Goal: Information Seeking & Learning: Learn about a topic

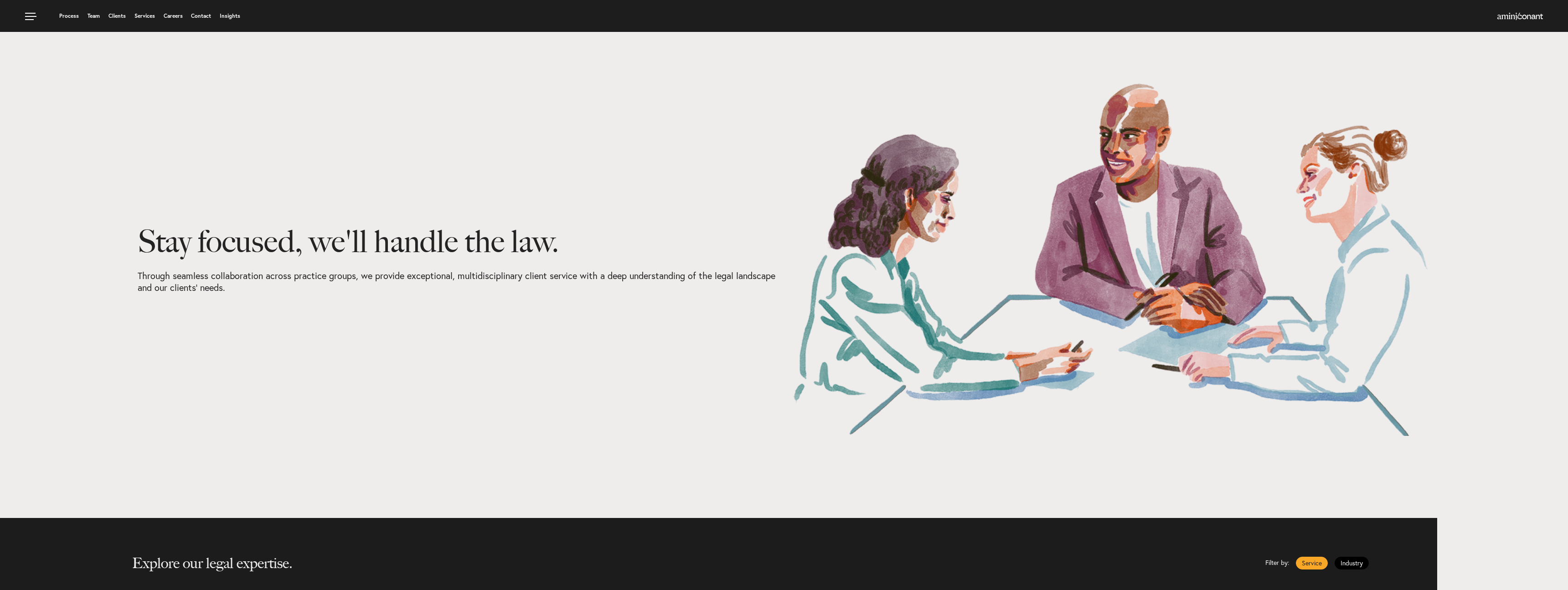
click at [461, 410] on div "Stay focused, we'll handle the law. Through seamless collaboration across pract…" at bounding box center [457, 258] width 639 height 353
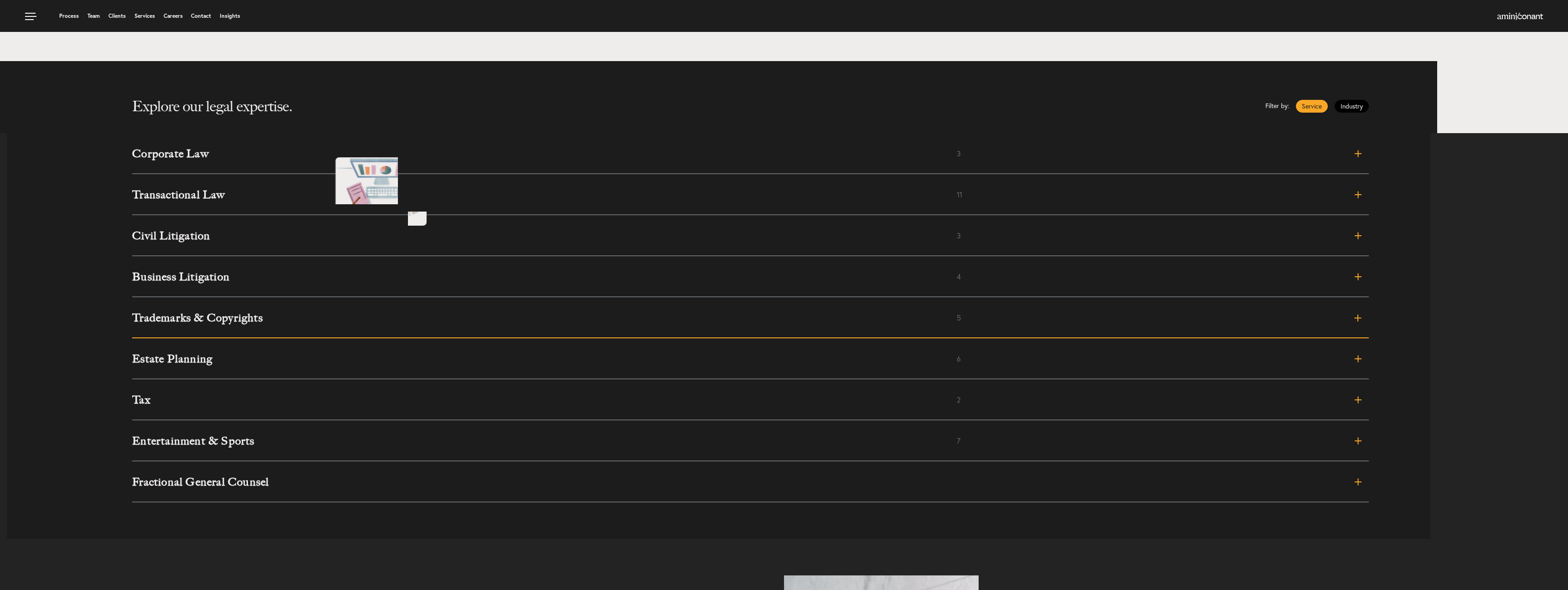
scroll to position [446, 0]
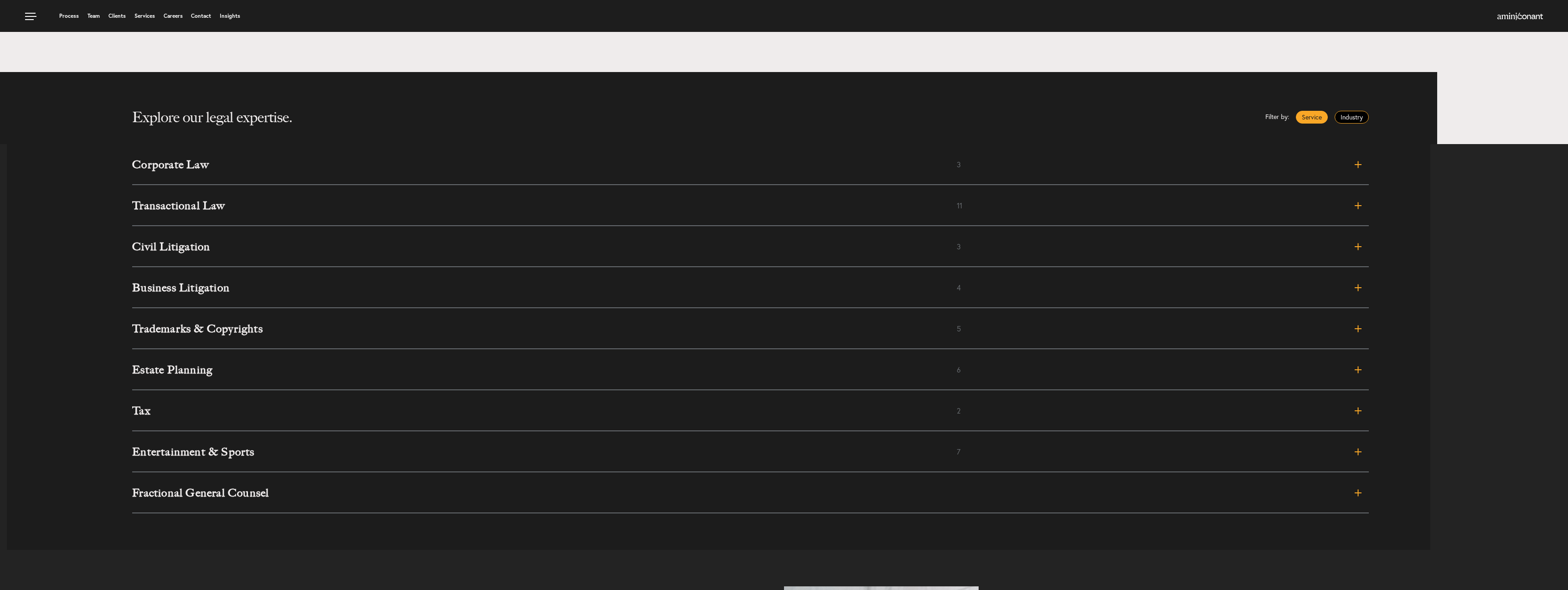
click at [1364, 117] on link "Industry" at bounding box center [1352, 117] width 34 height 13
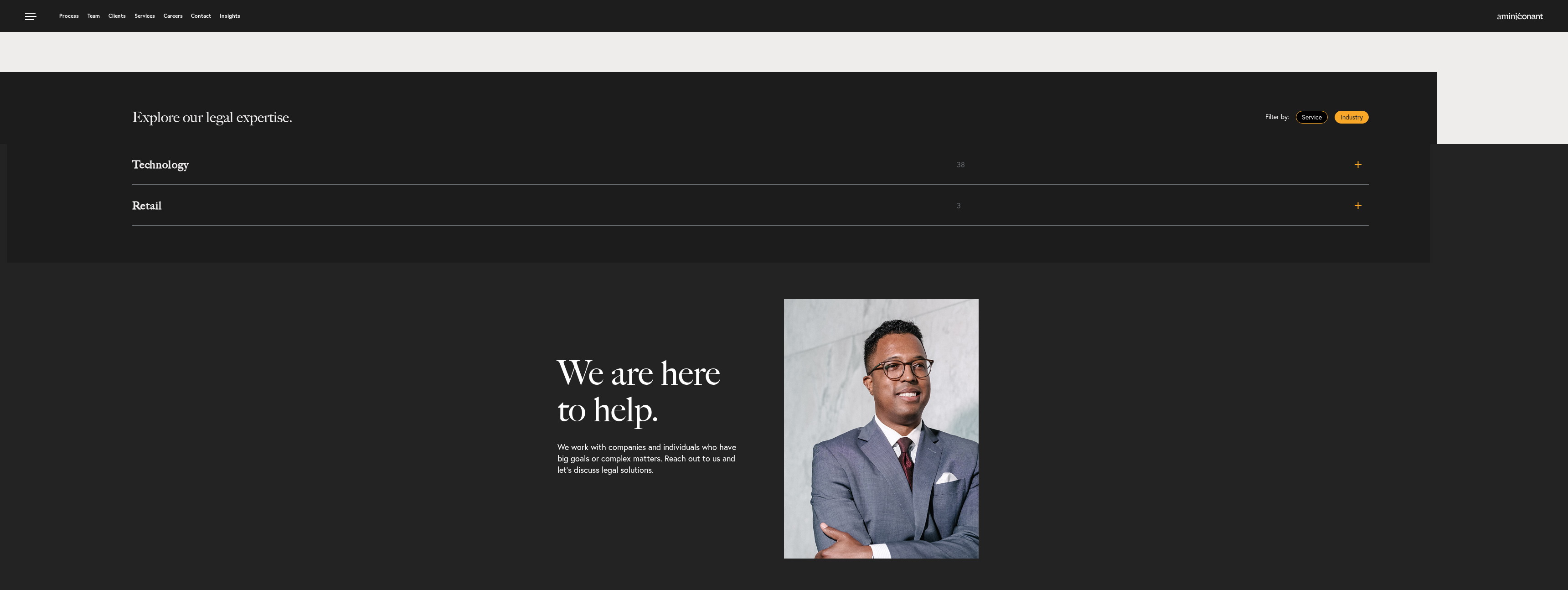
click at [1307, 118] on link "Service" at bounding box center [1312, 117] width 32 height 13
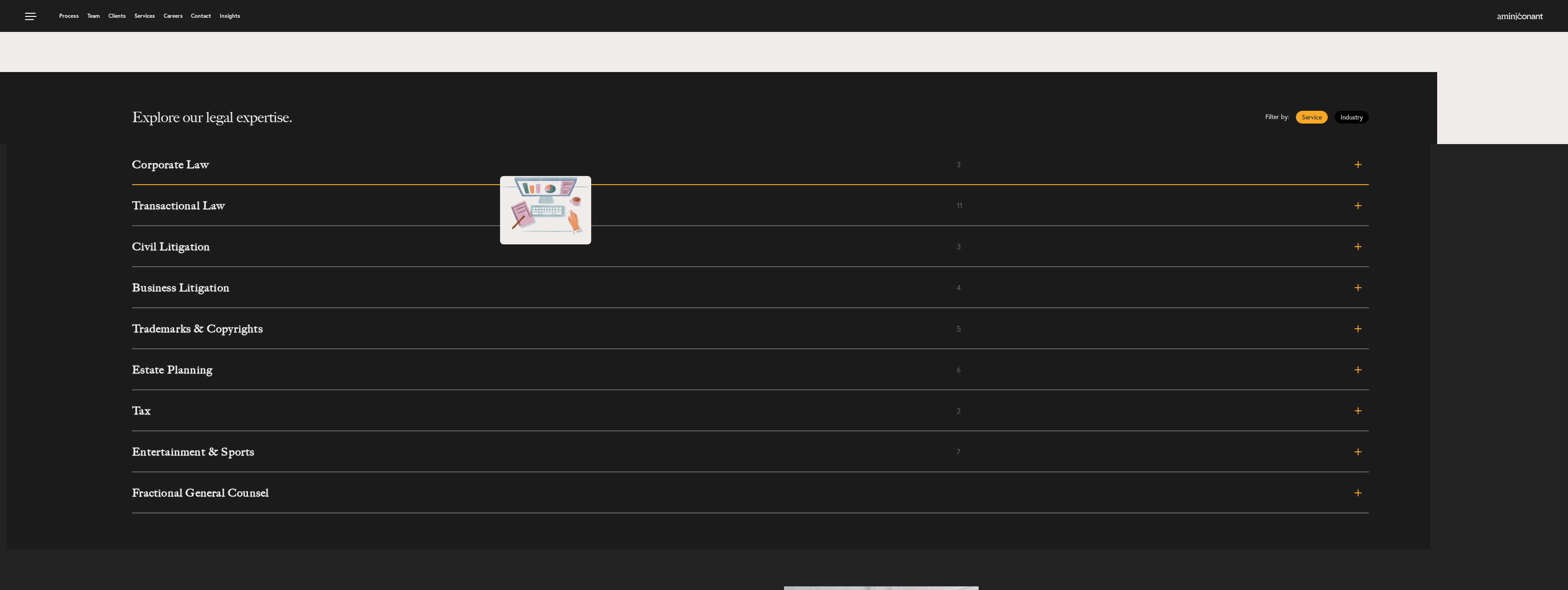
click at [491, 167] on h3 "Corporate Law" at bounding box center [545, 164] width 825 height 11
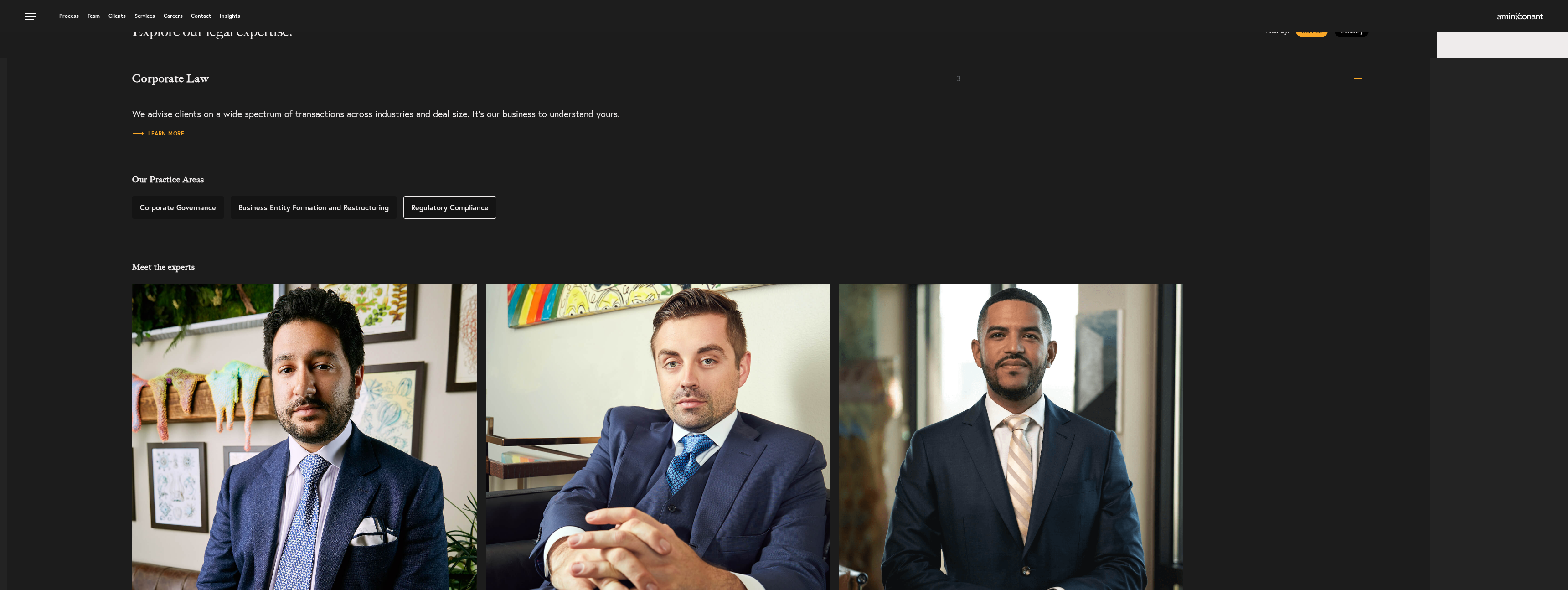
scroll to position [514, 0]
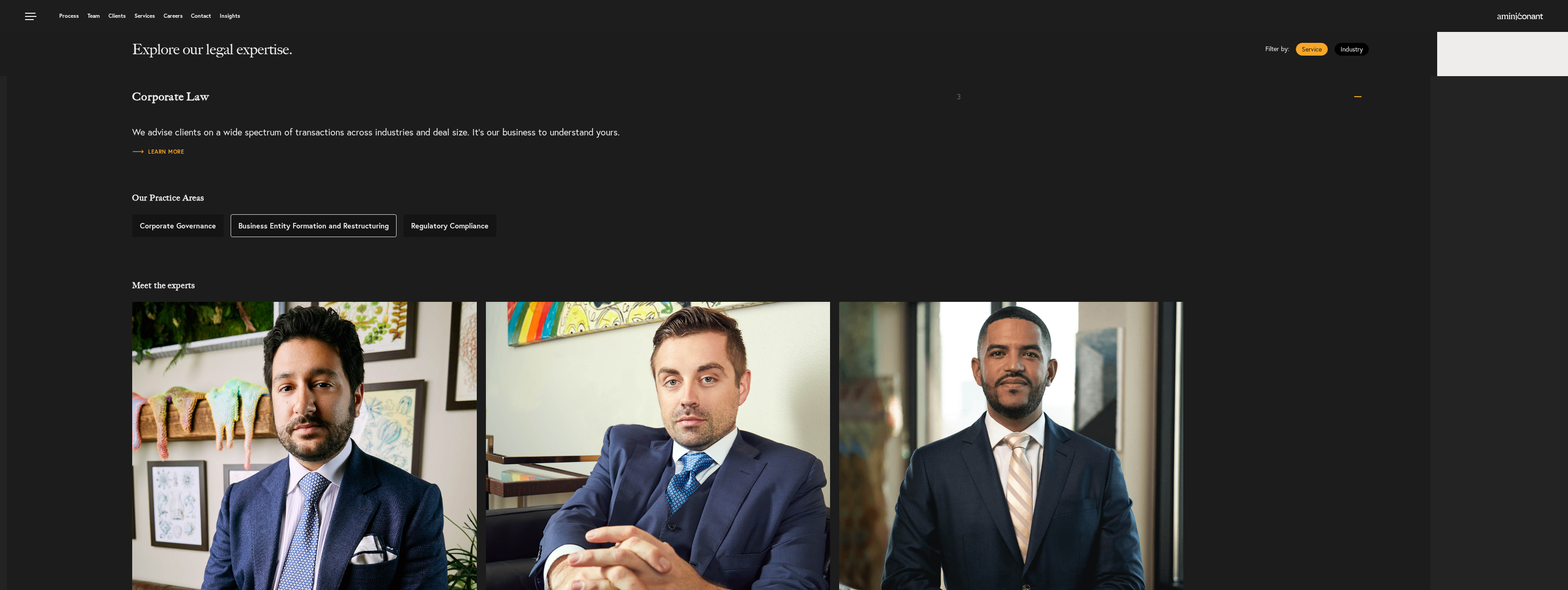
click at [295, 226] on link "Business Entity Formation and Restructuring" at bounding box center [314, 226] width 166 height 23
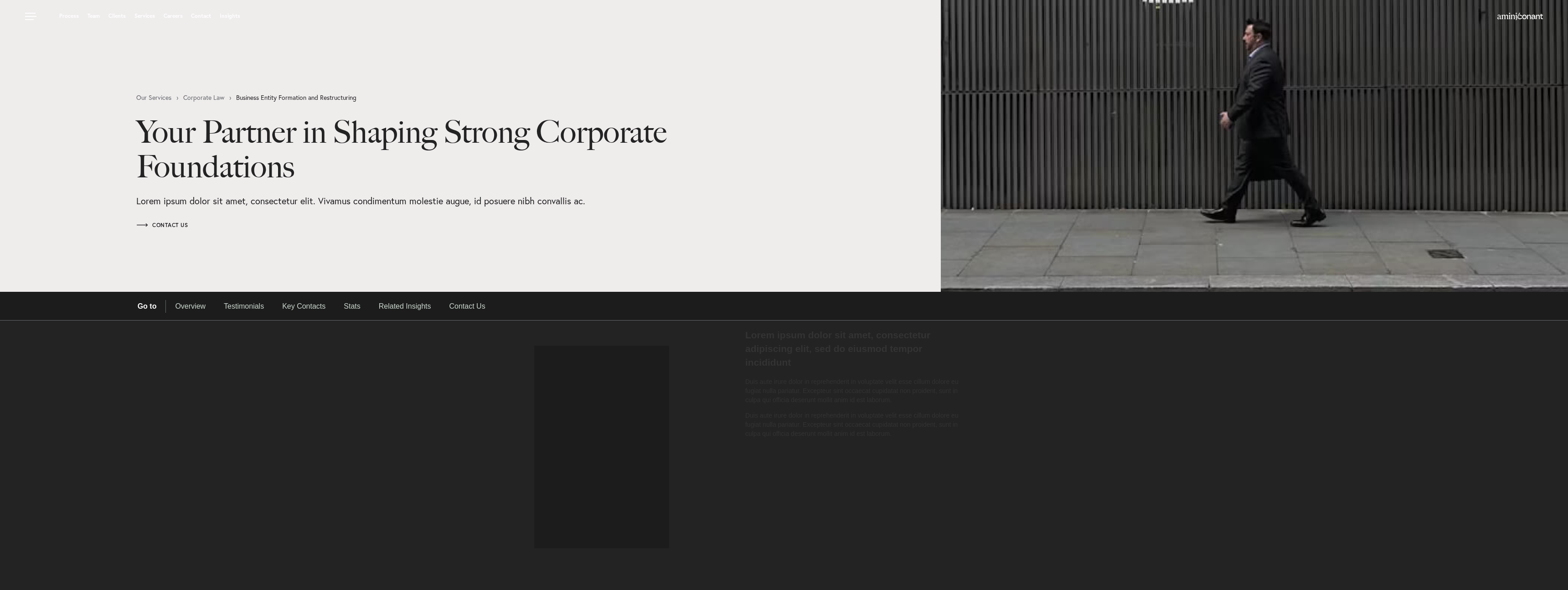
select select "Austin"
select select "Business and Civil Litigation"
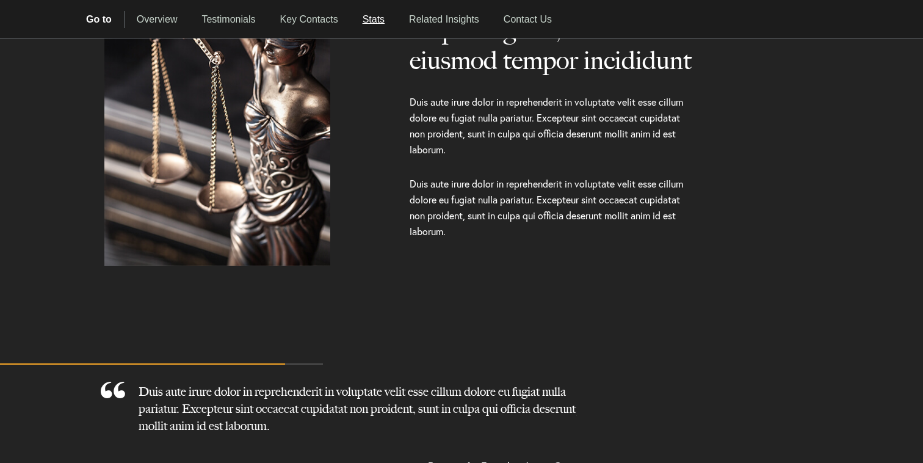
scroll to position [534, 0]
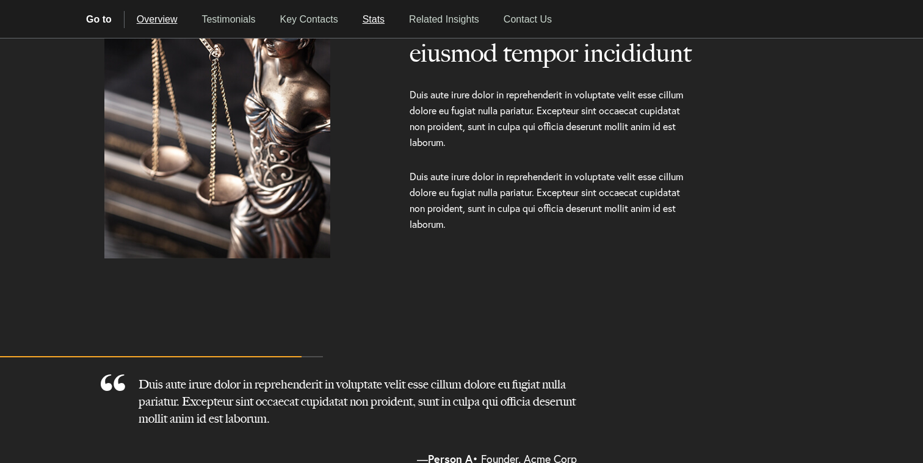
click at [151, 23] on link "Overview" at bounding box center [156, 19] width 65 height 17
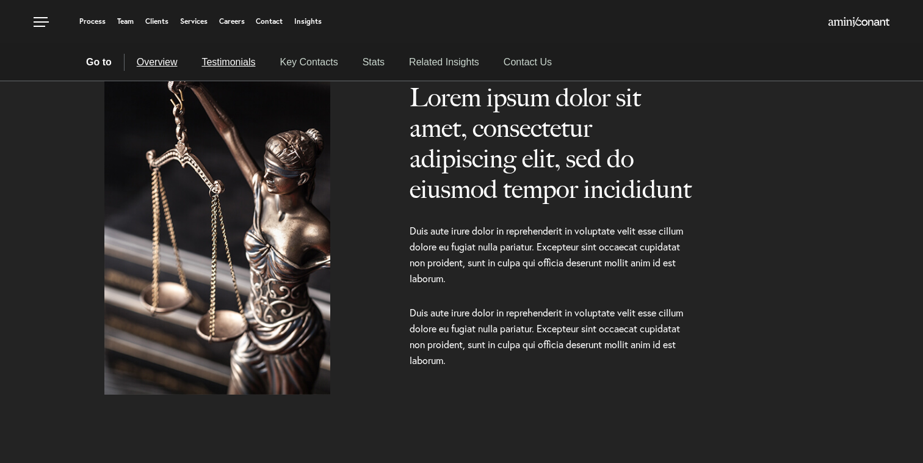
click at [242, 43] on section "Go to Overview Testimonials Key Contacts Stats Related Insights Contact Us" at bounding box center [461, 62] width 923 height 38
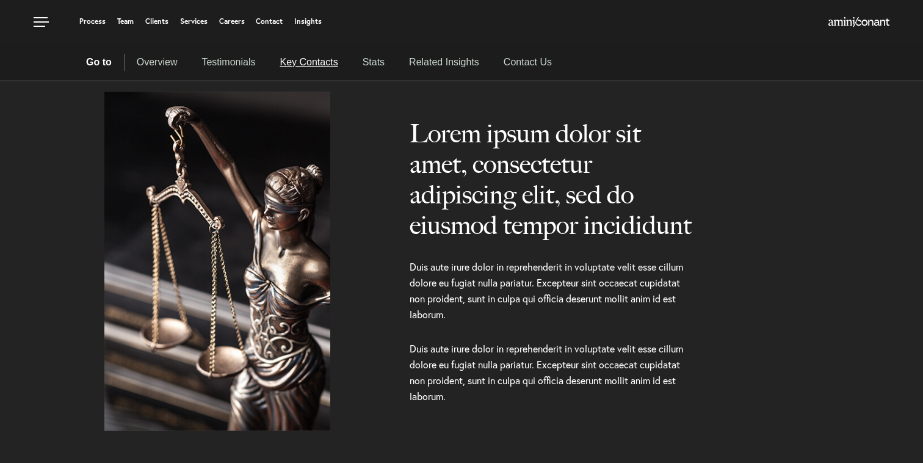
click at [235, 50] on section "Go to Overview Testimonials Key Contacts Stats Related Insights Contact Us" at bounding box center [461, 62] width 923 height 38
click at [235, 68] on link "Testimonials" at bounding box center [228, 62] width 78 height 17
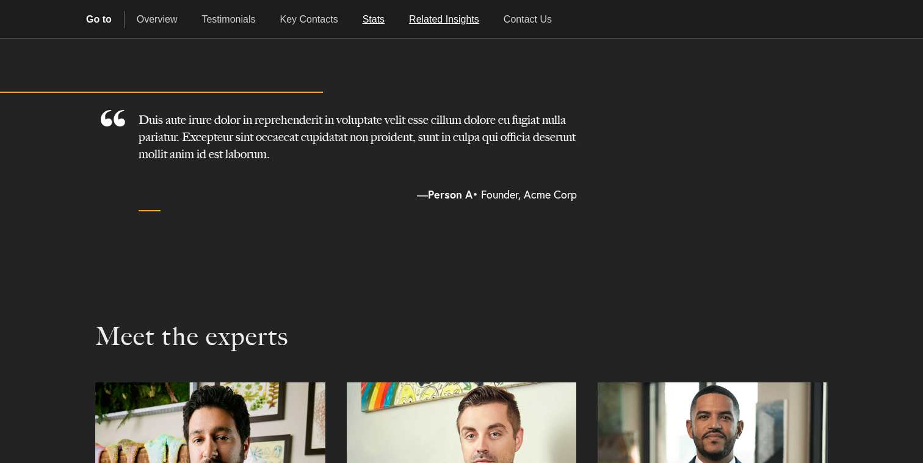
click at [383, 24] on link "Stats" at bounding box center [373, 19] width 46 height 17
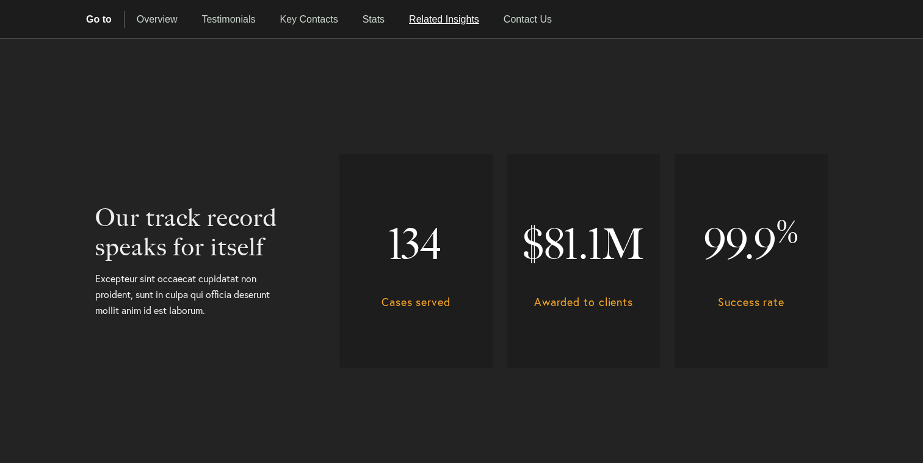
click at [444, 22] on link "Related Insights" at bounding box center [444, 19] width 95 height 17
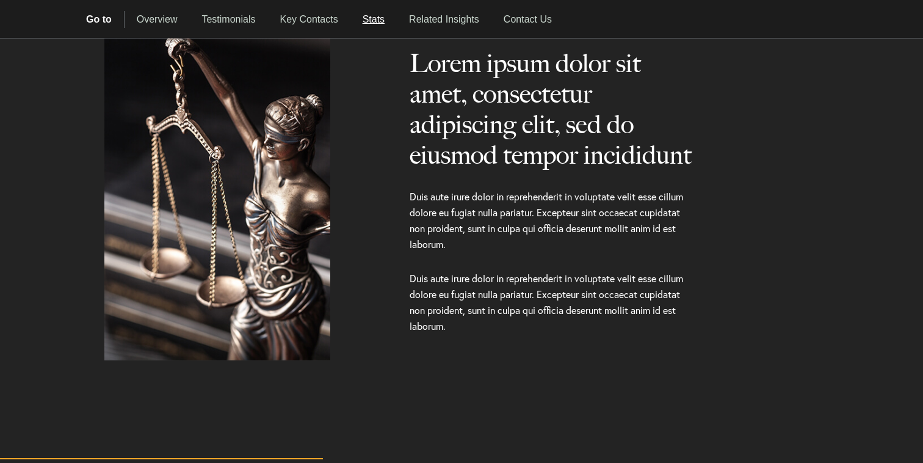
scroll to position [439, 0]
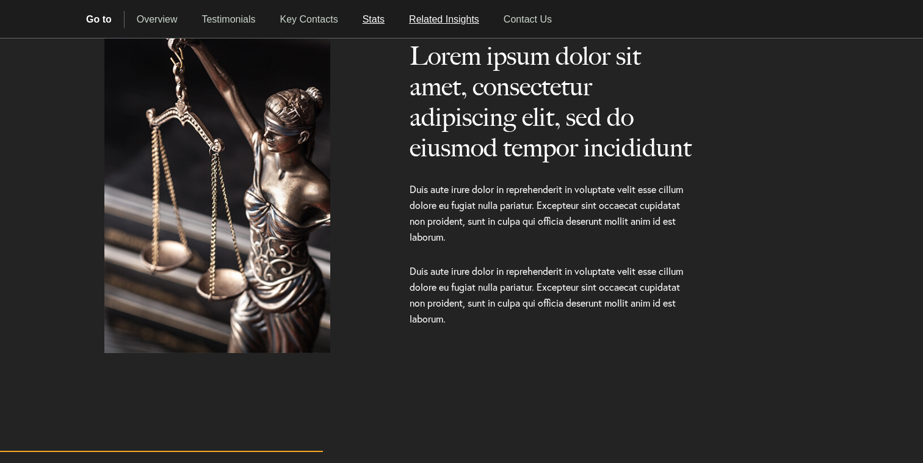
click at [445, 15] on link "Related Insights" at bounding box center [444, 19] width 95 height 17
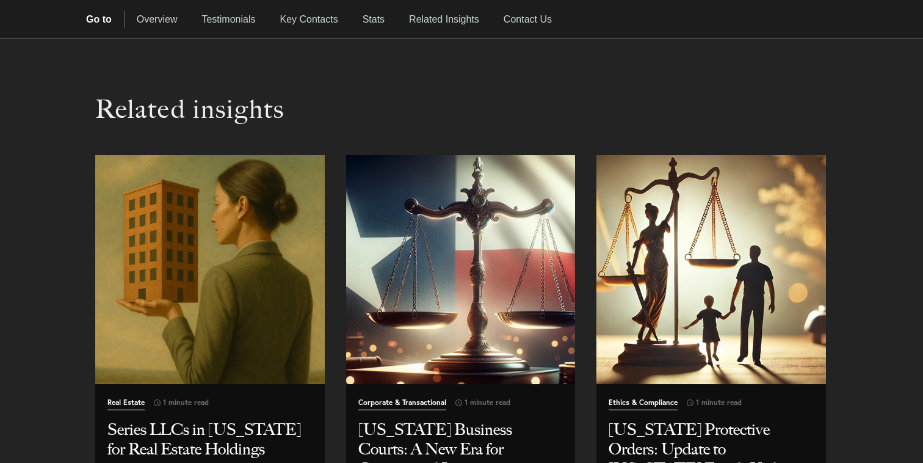
scroll to position [1874, 0]
